Goal: Find specific page/section: Find specific page/section

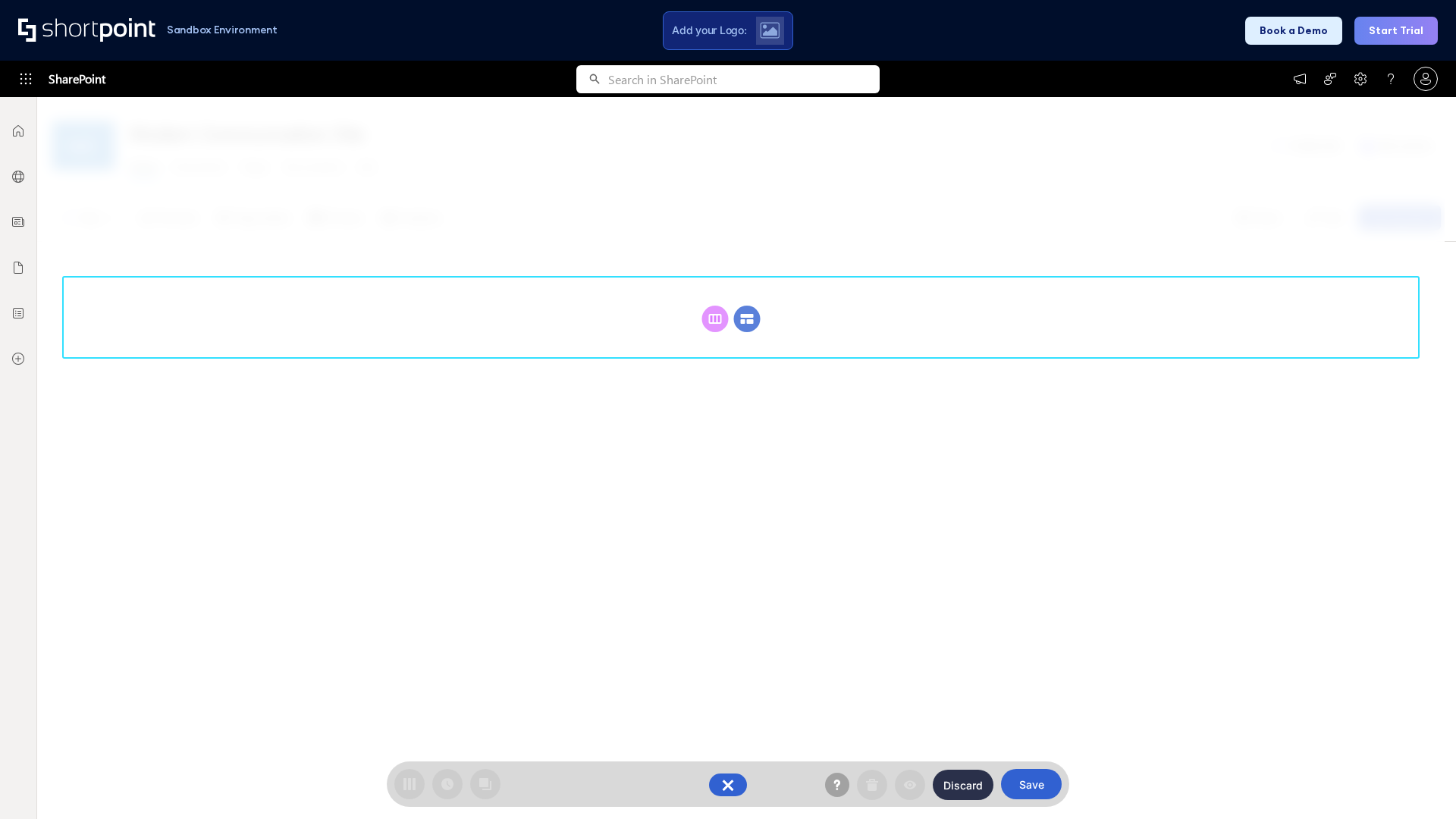
click at [747, 319] on circle at bounding box center [747, 319] width 27 height 27
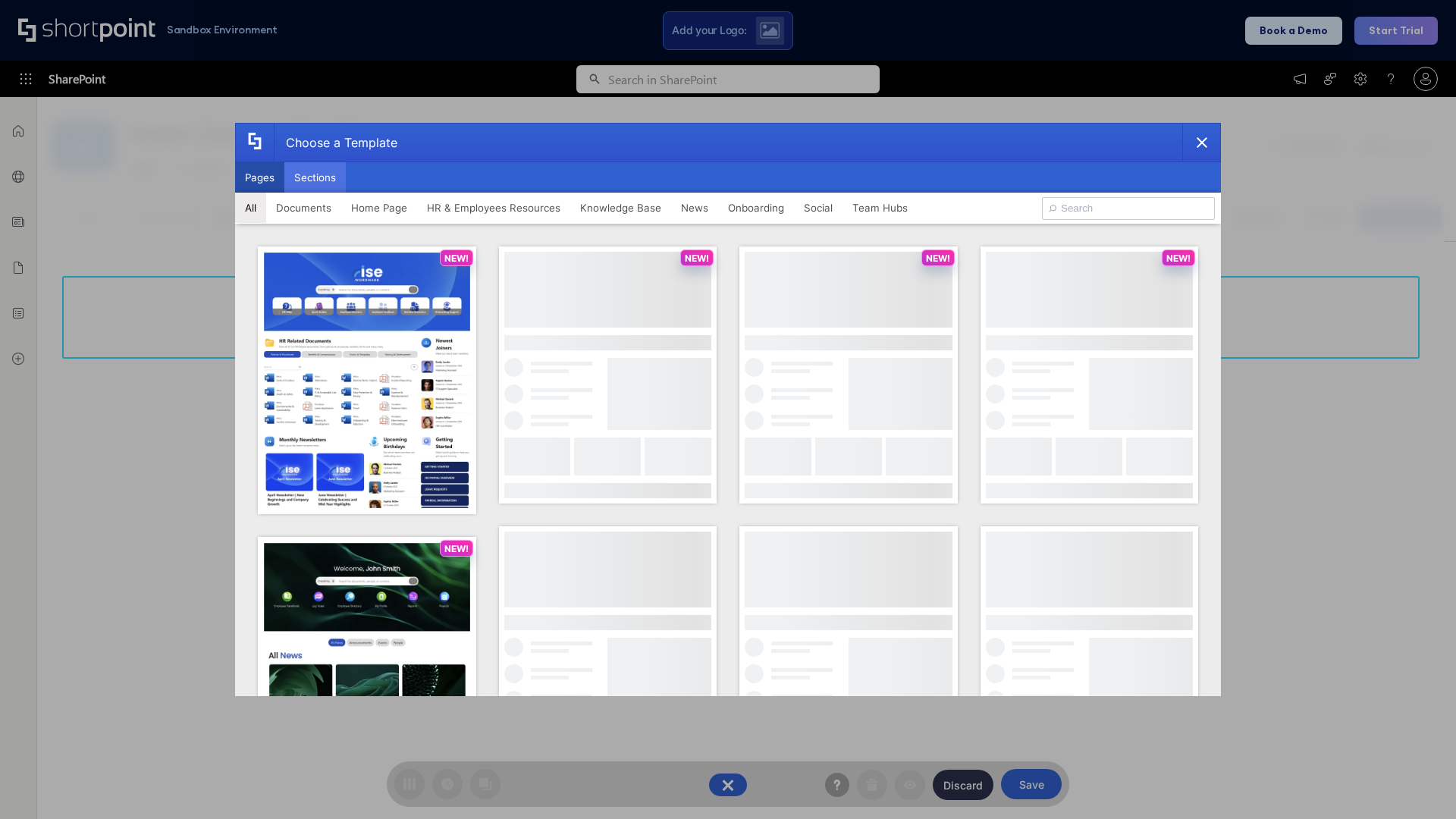
click at [315, 178] on button "Sections" at bounding box center [315, 178] width 61 height 31
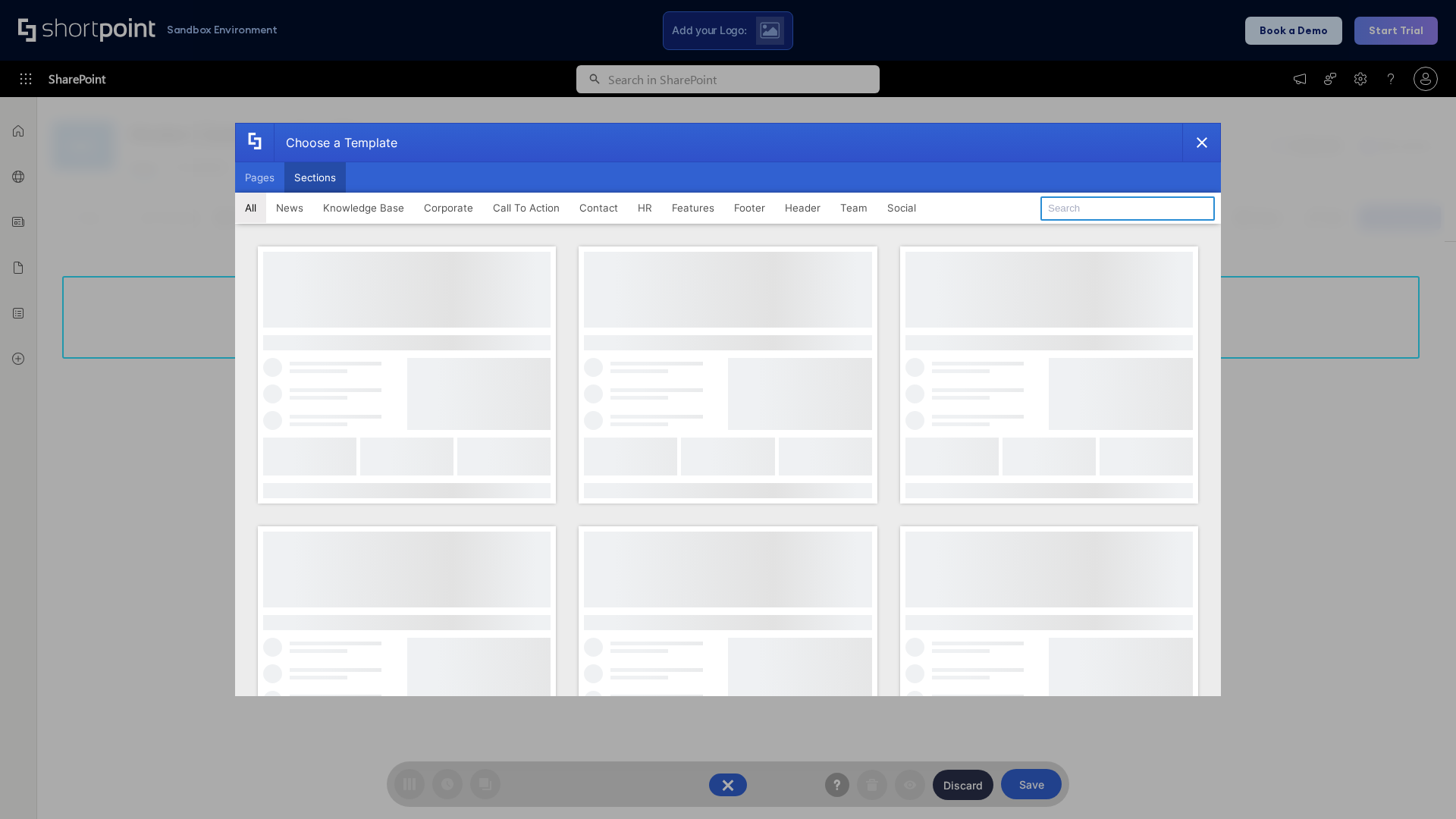
type input "Articles"
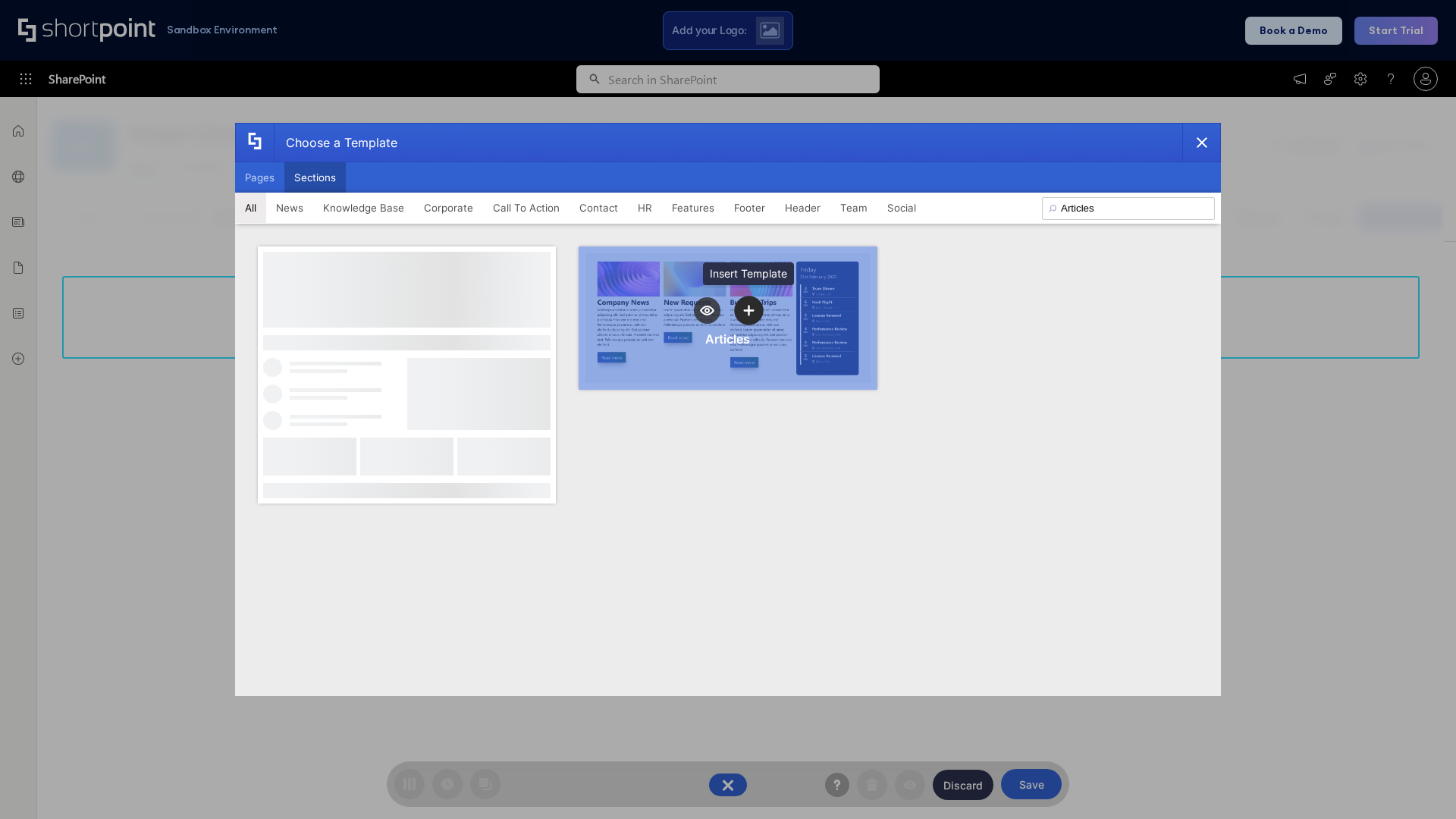
click at [748, 310] on icon "template selector" at bounding box center [748, 309] width 10 height 10
